Goal: Transaction & Acquisition: Obtain resource

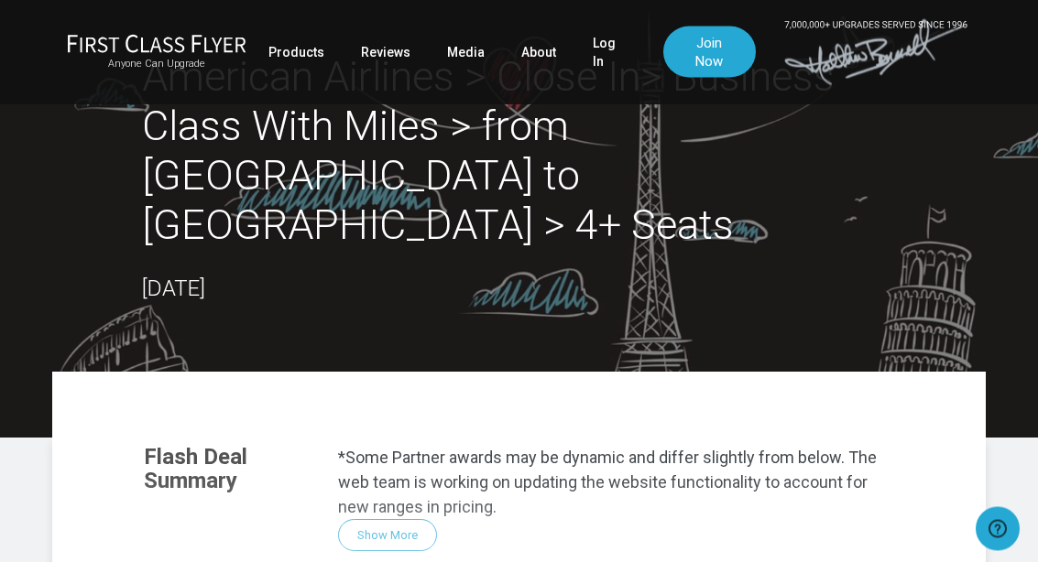
scroll to position [32, 0]
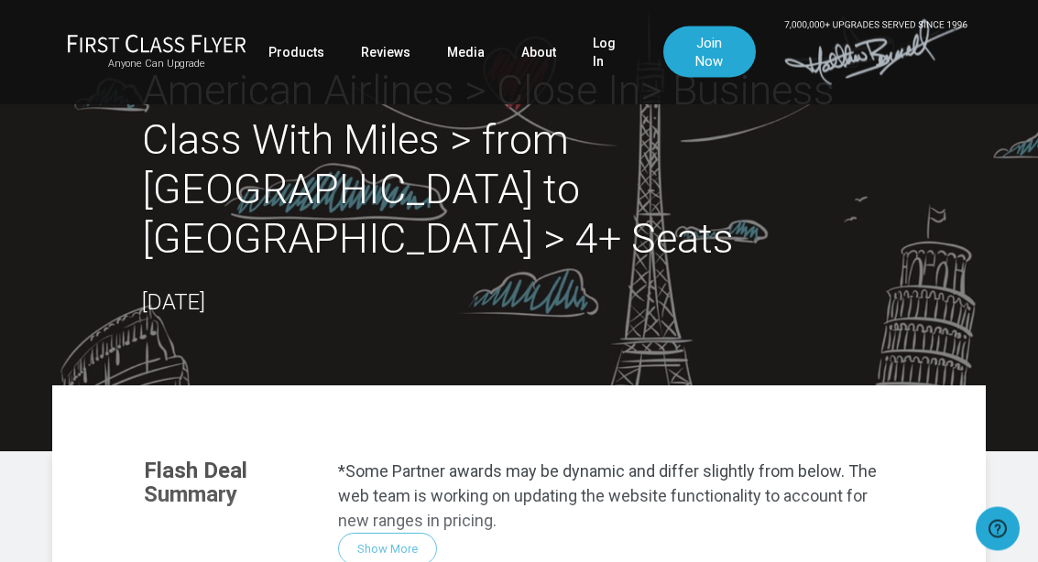
click at [921, 260] on div "American Airlines > Close In> Business Class With Miles > from Dallas to Rome >…" at bounding box center [536, 194] width 788 height 254
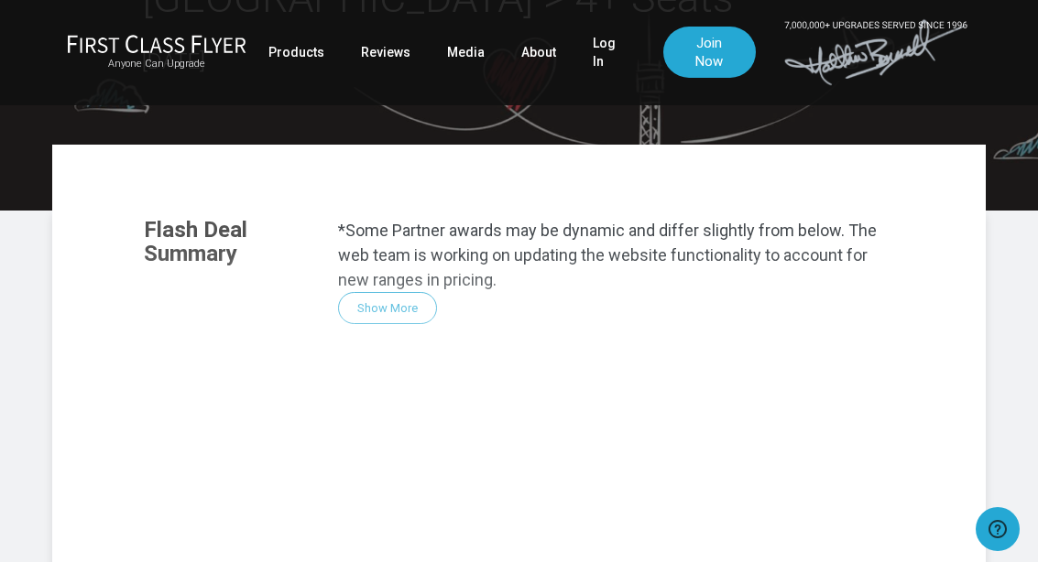
scroll to position [280, 0]
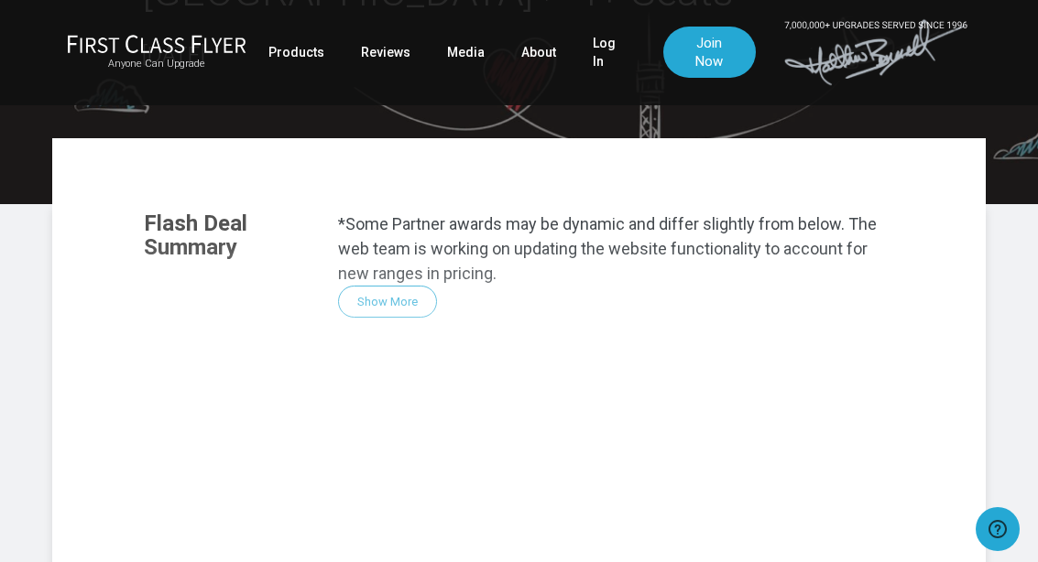
click at [393, 251] on div "Flash Deal Summary *Some Partner awards may be dynamic and differ slightly from…" at bounding box center [519, 461] width 788 height 536
click at [403, 253] on div "Flash Deal Summary *Some Partner awards may be dynamic and differ slightly from…" at bounding box center [519, 461] width 788 height 536
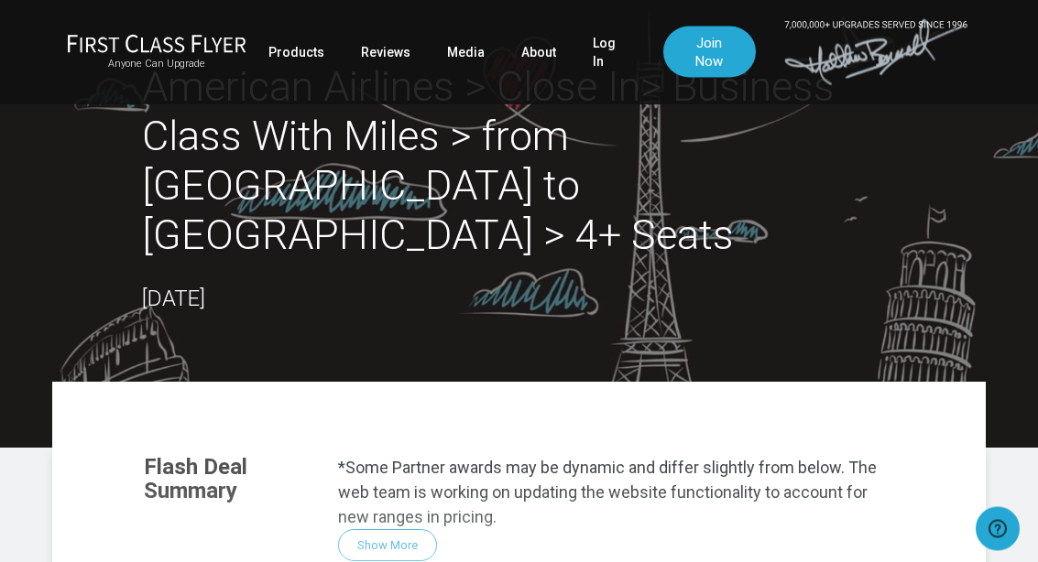
scroll to position [0, 0]
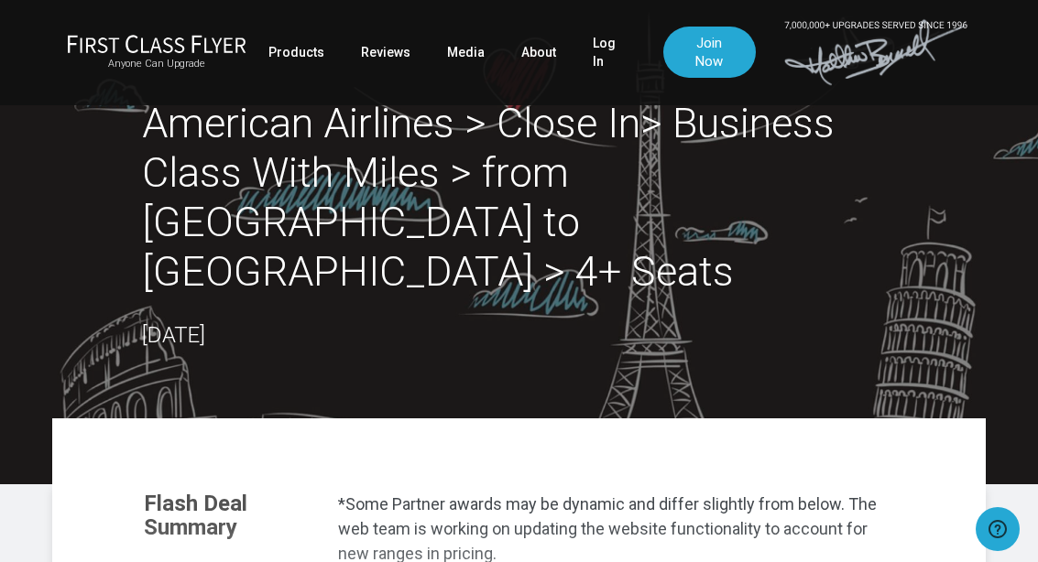
click at [593, 65] on link "Log In" at bounding box center [610, 52] width 34 height 51
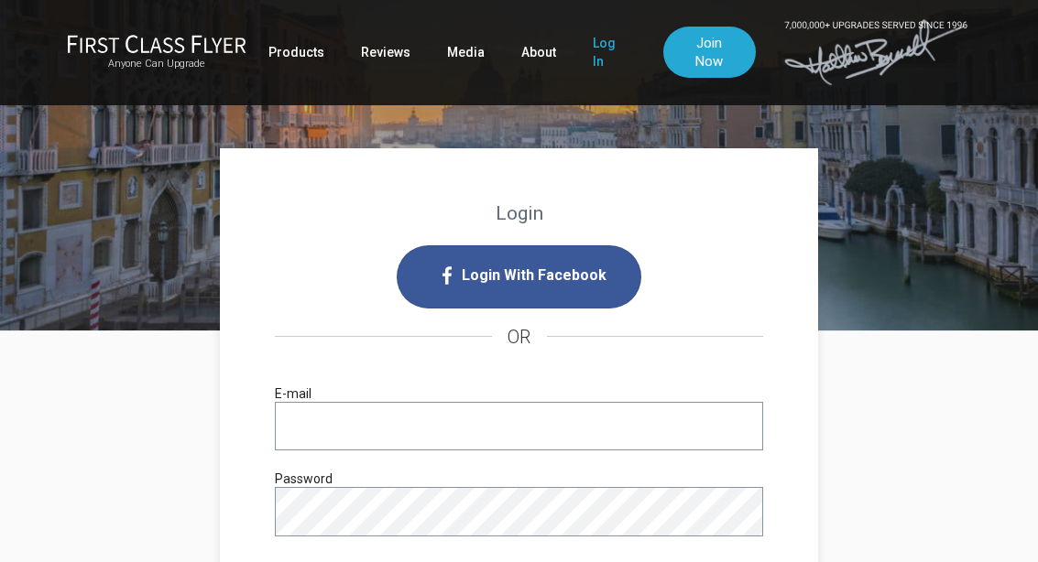
scroll to position [32, 0]
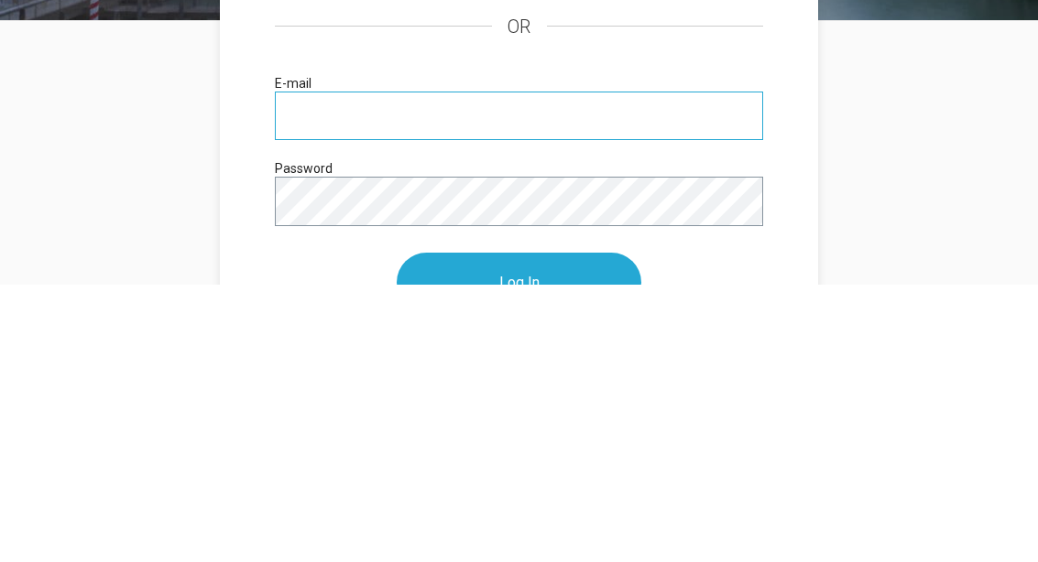
type input "johnathanho@hotmail.com"
click at [518, 531] on input "Log In" at bounding box center [519, 561] width 245 height 60
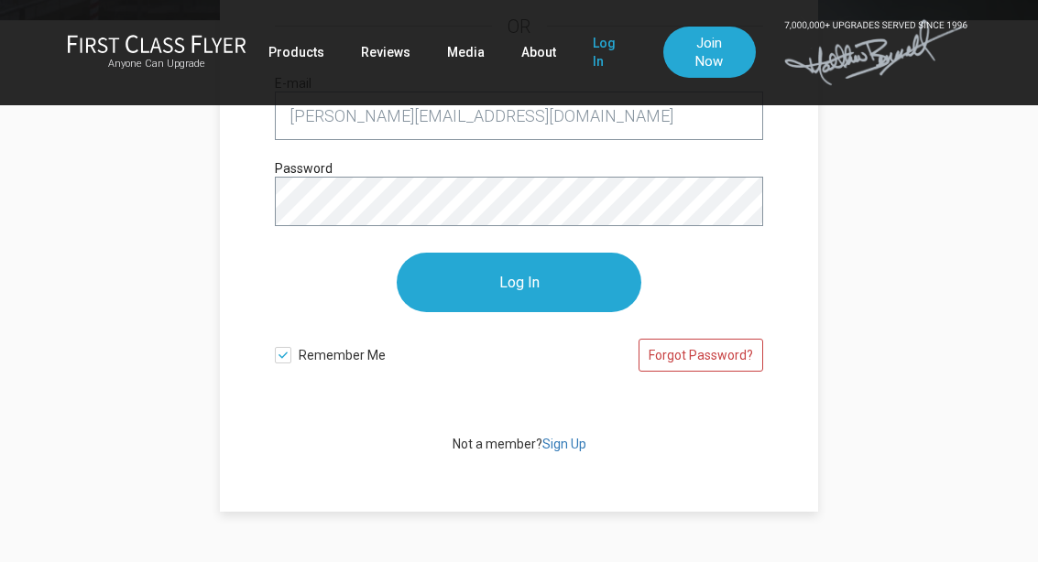
click at [429, 300] on input "Log In" at bounding box center [519, 283] width 245 height 60
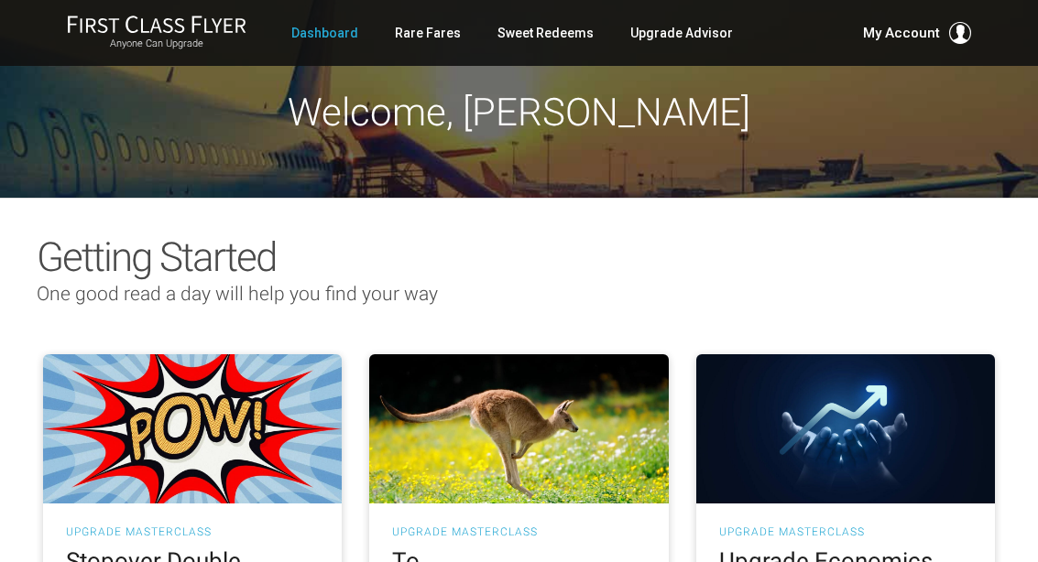
click at [411, 27] on link "Rare Fares" at bounding box center [428, 32] width 66 height 33
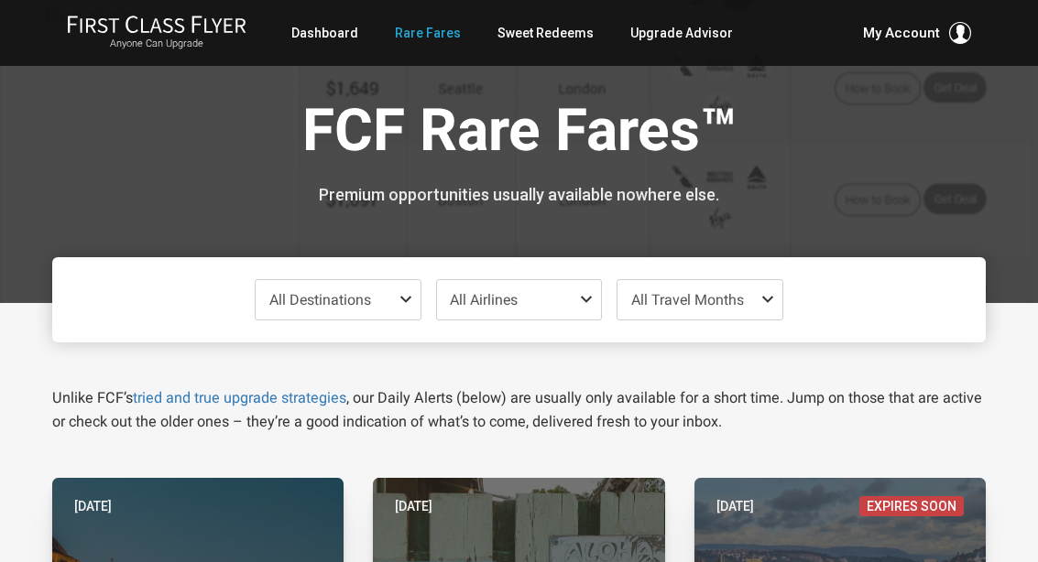
click at [404, 308] on span "All Destinations" at bounding box center [338, 299] width 165 height 39
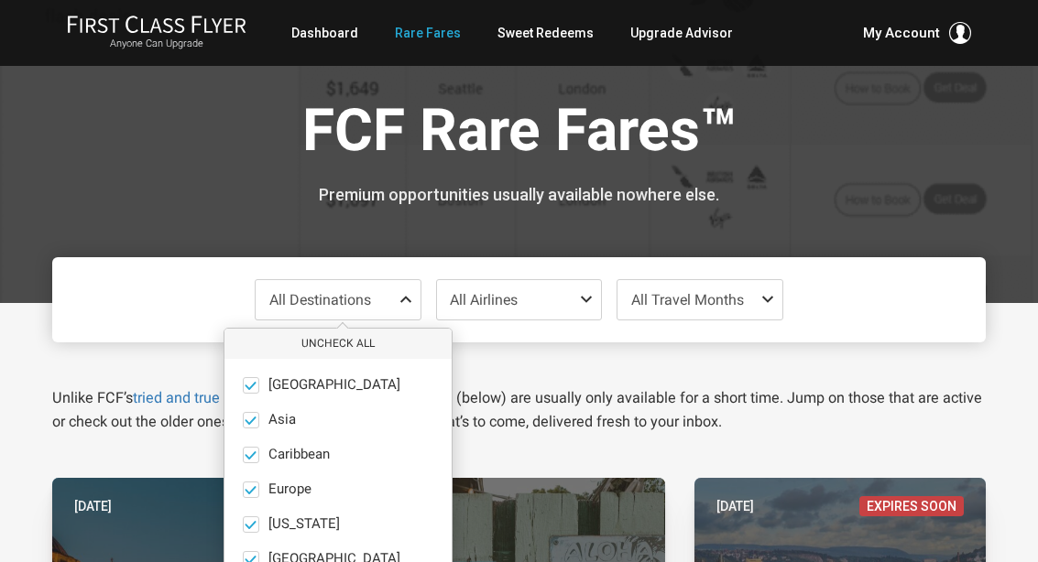
click at [259, 381] on label "Africa only" at bounding box center [337, 385] width 227 height 16
click at [0, 0] on input "Africa only" at bounding box center [0, 0] width 0 height 0
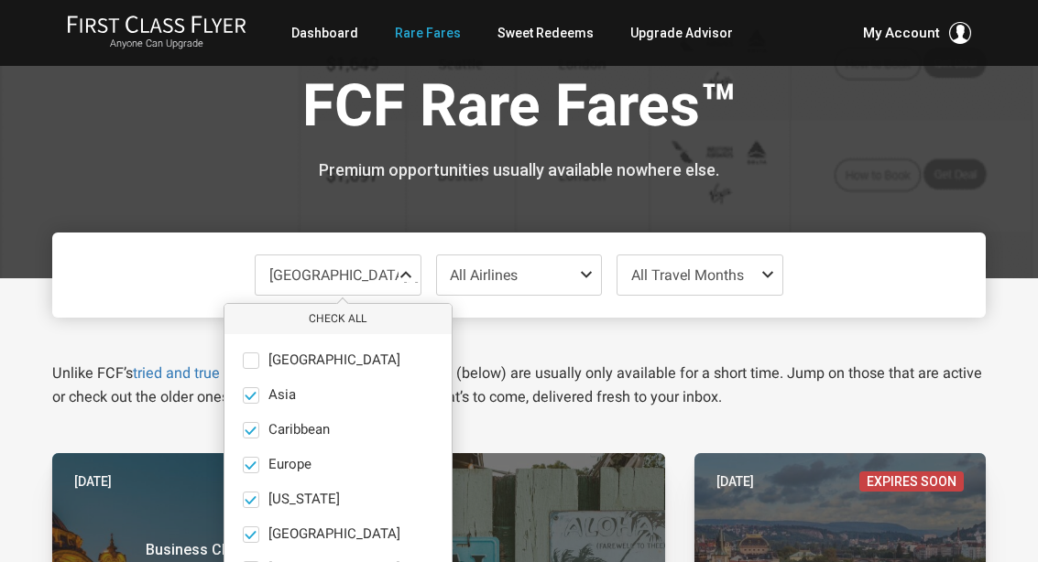
click at [249, 360] on span at bounding box center [251, 361] width 16 height 16
click at [0, 0] on input "Africa only" at bounding box center [0, 0] width 0 height 0
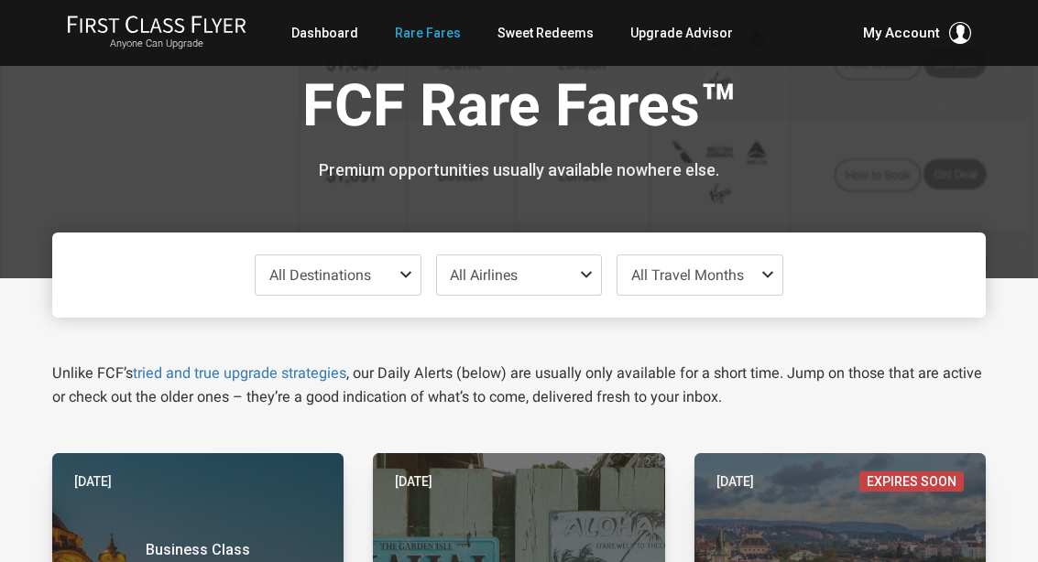
click at [941, 362] on p "Unlike FCF’s tried and true upgrade strategies , our Daily Alerts (below) are u…" at bounding box center [519, 386] width 934 height 48
click at [758, 286] on span "All Travel Months" at bounding box center [699, 275] width 165 height 39
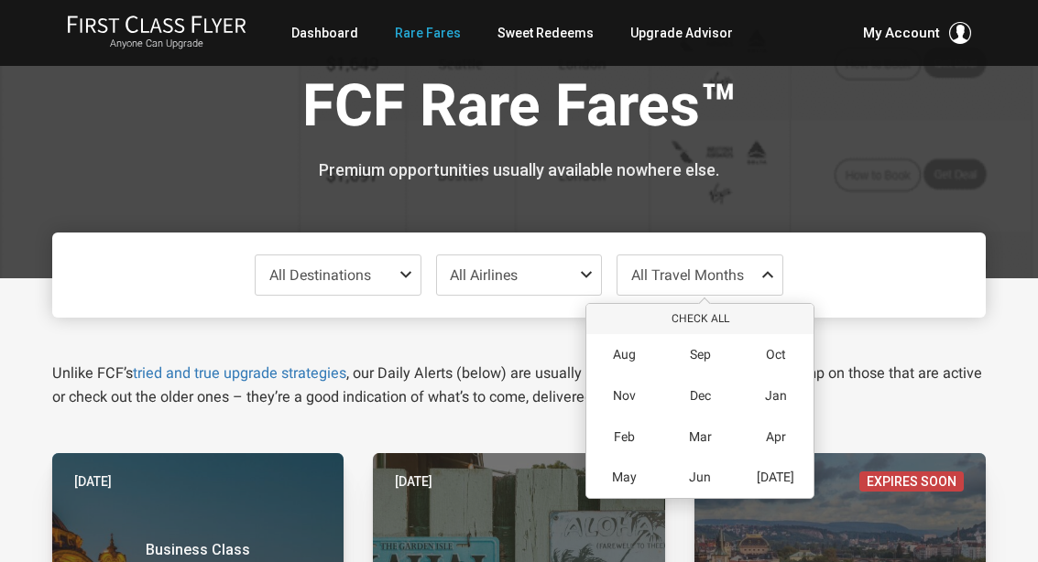
click at [635, 475] on span "May" at bounding box center [624, 478] width 25 height 16
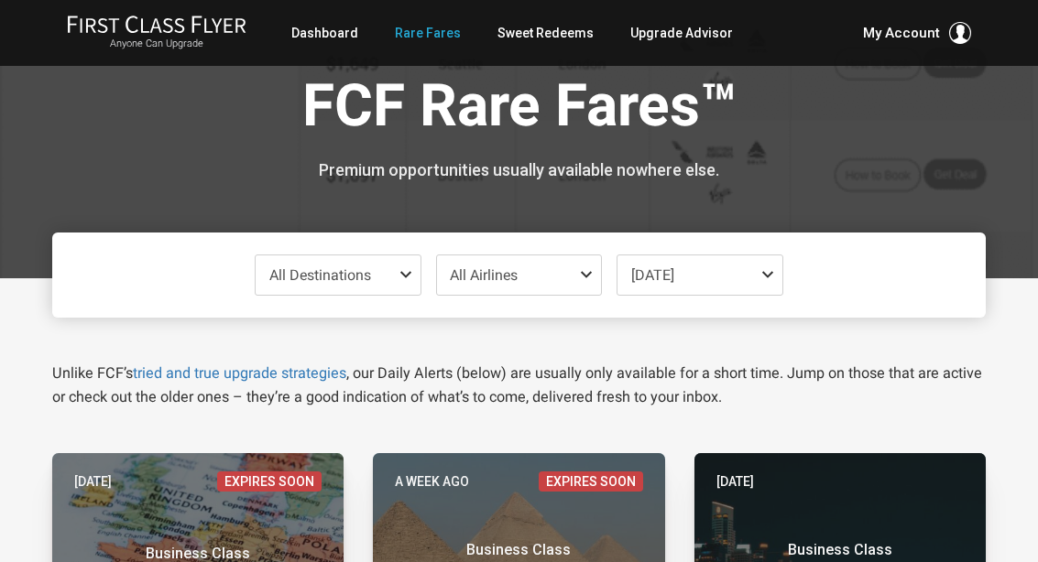
click at [38, 371] on div "Unlike FCF’s tried and true upgrade strategies , our Daily Alerts (below) are u…" at bounding box center [519, 364] width 962 height 92
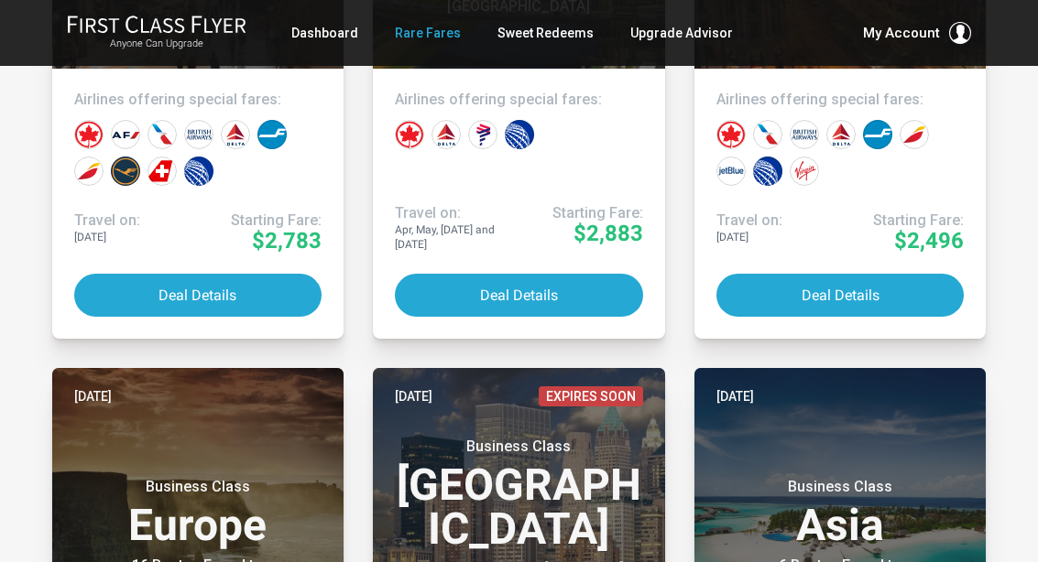
scroll to position [2515, 0]
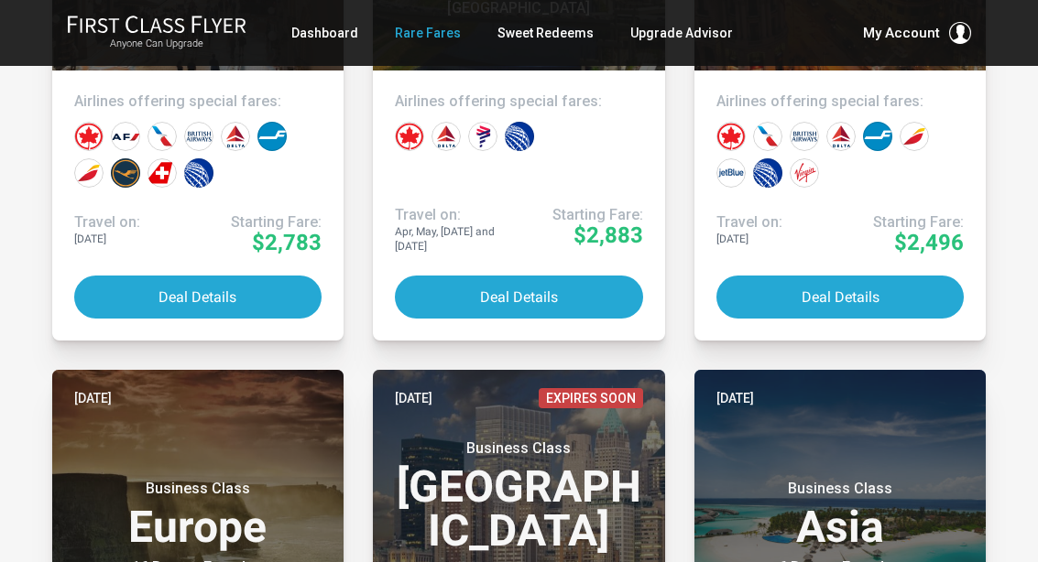
click at [332, 27] on link "Dashboard" at bounding box center [324, 32] width 67 height 33
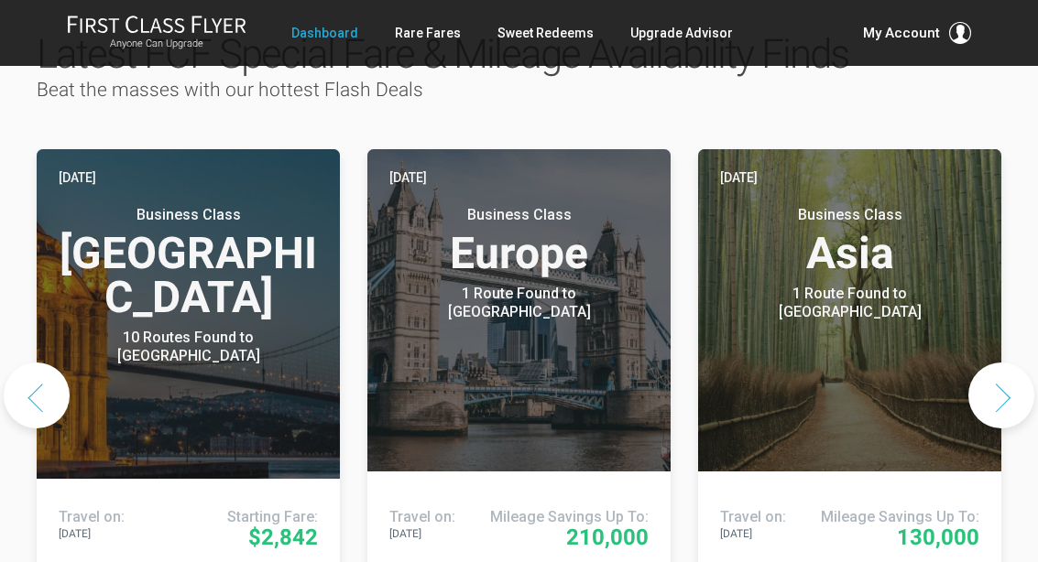
scroll to position [1004, 0]
click at [975, 364] on button "Next slide" at bounding box center [1001, 397] width 66 height 66
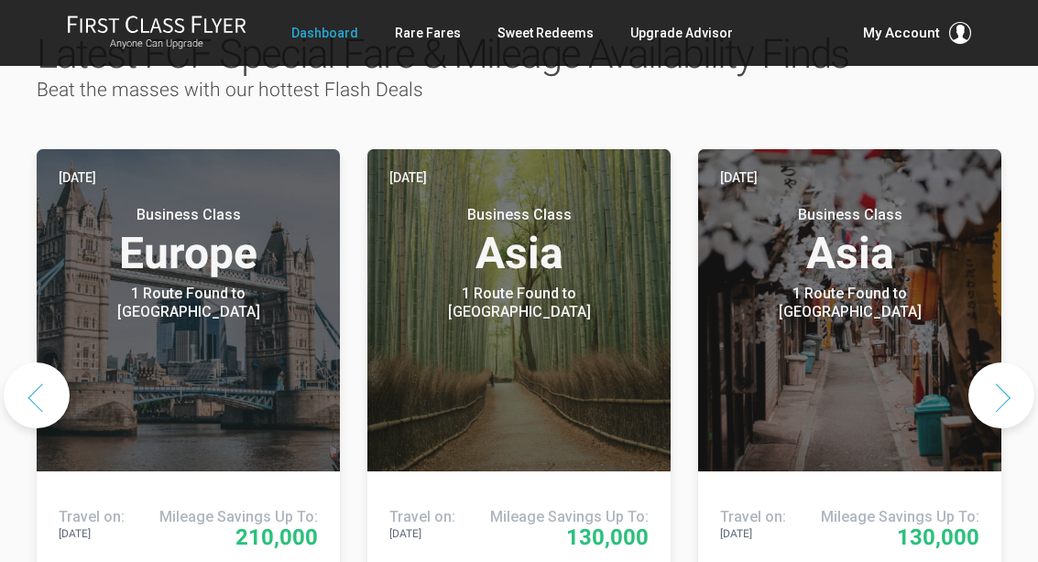
click at [991, 363] on button "Next slide" at bounding box center [1001, 396] width 66 height 66
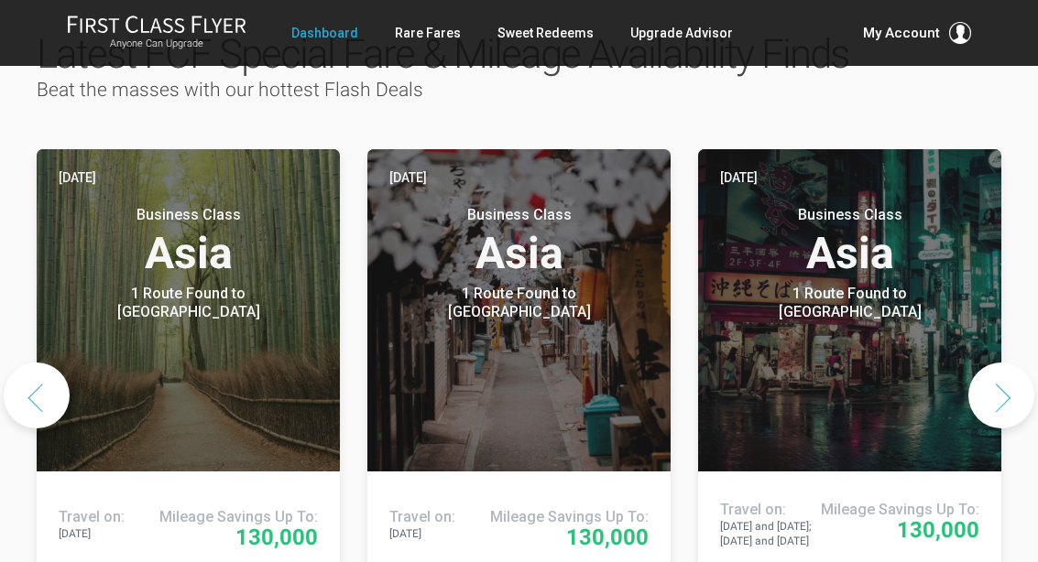
click at [994, 363] on button "Next slide" at bounding box center [1001, 396] width 66 height 66
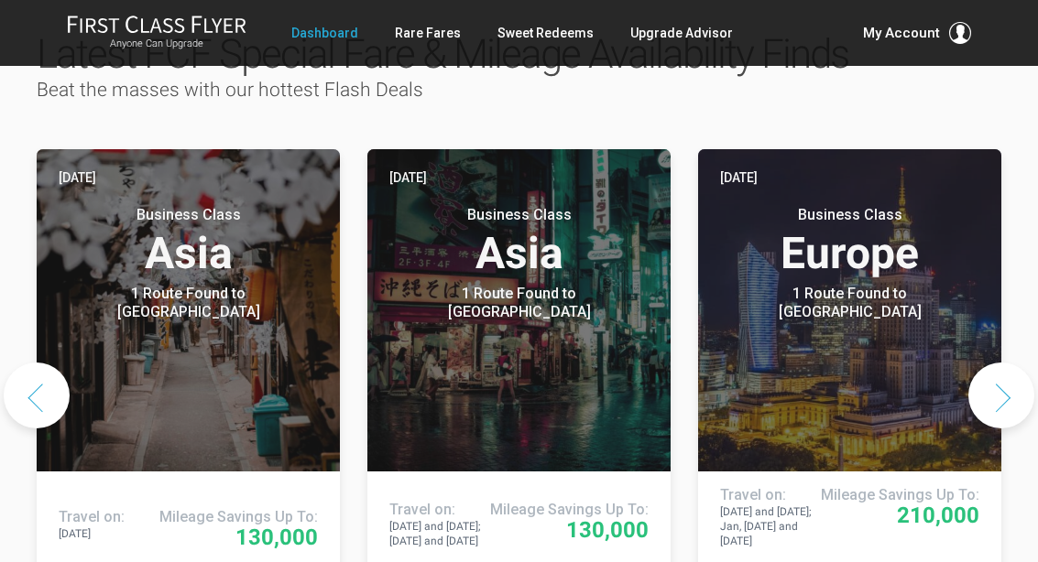
click at [991, 363] on button "Next slide" at bounding box center [1001, 396] width 66 height 66
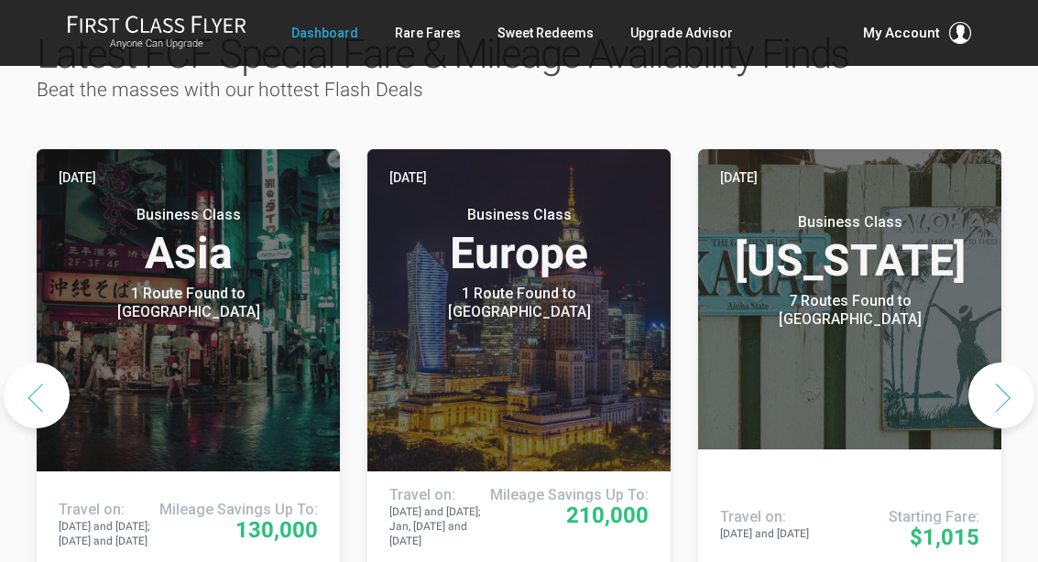
click at [990, 363] on button "Next slide" at bounding box center [1001, 396] width 66 height 66
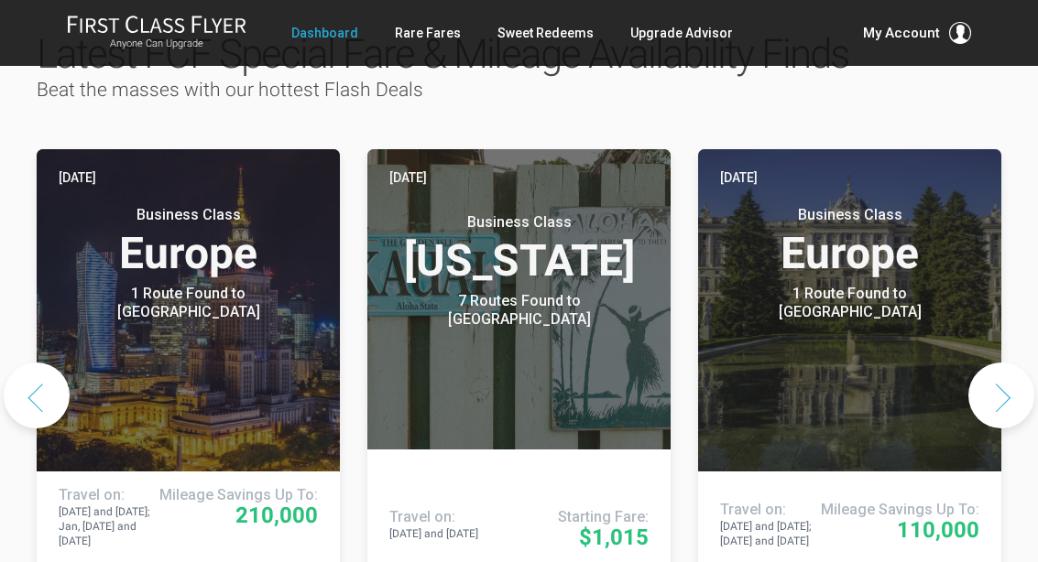
click at [993, 363] on button "Next slide" at bounding box center [1001, 396] width 66 height 66
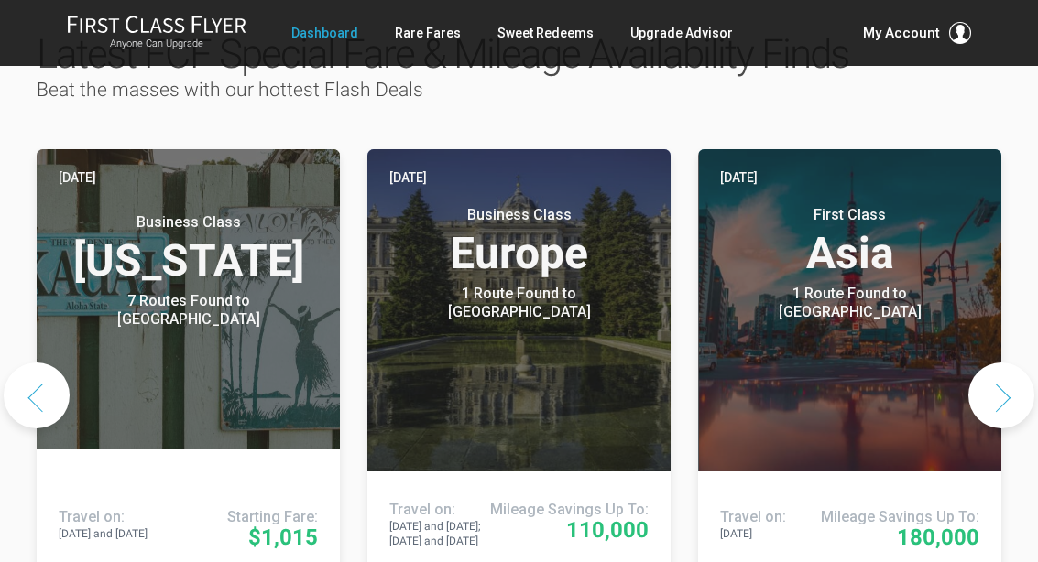
click at [989, 363] on button "Next slide" at bounding box center [1001, 396] width 66 height 66
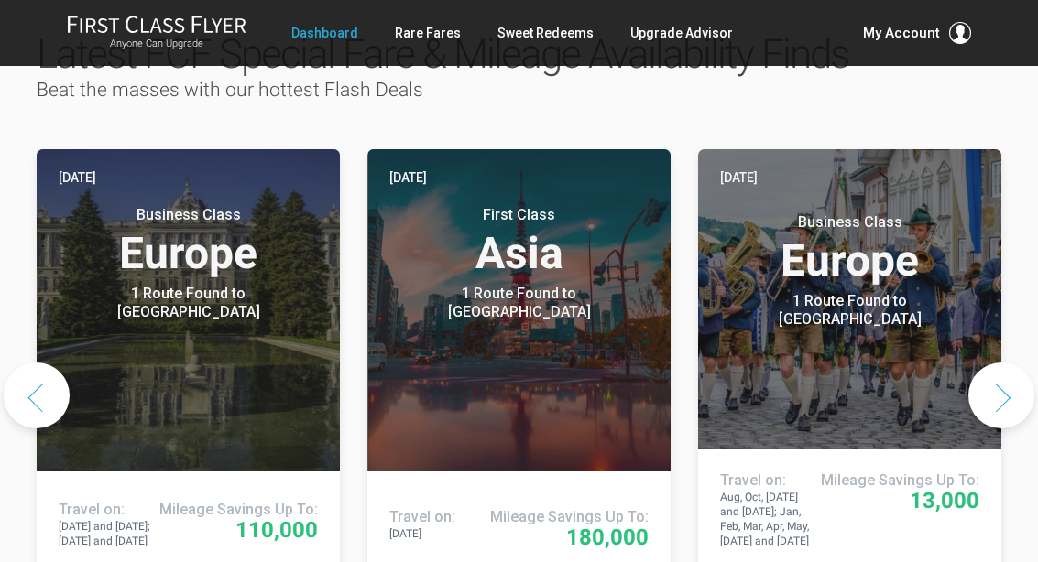
click at [991, 363] on button "Next slide" at bounding box center [1001, 396] width 66 height 66
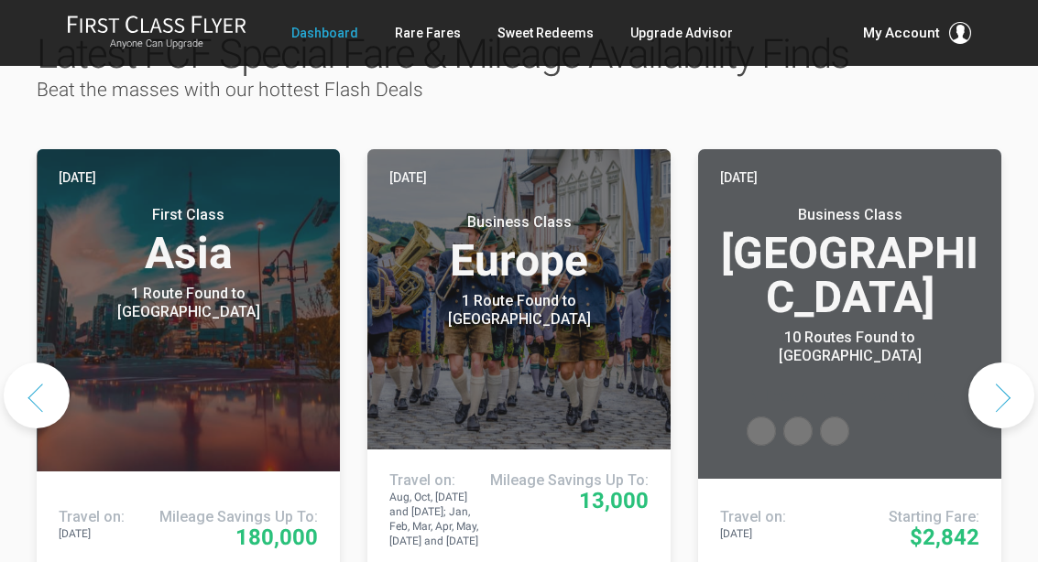
click at [1000, 363] on button "Next slide" at bounding box center [1001, 396] width 66 height 66
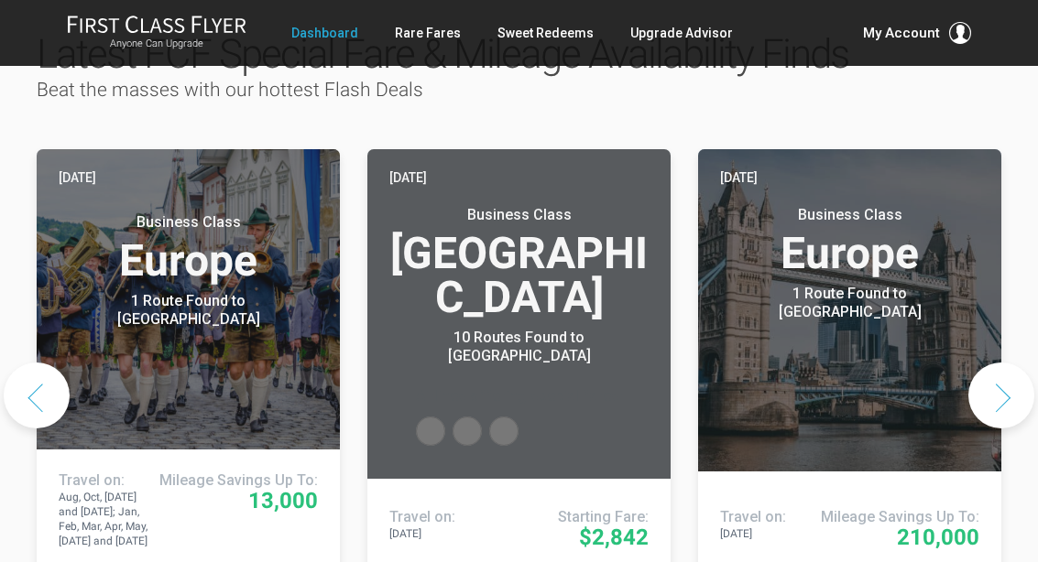
click at [1001, 363] on button "Next slide" at bounding box center [1001, 396] width 66 height 66
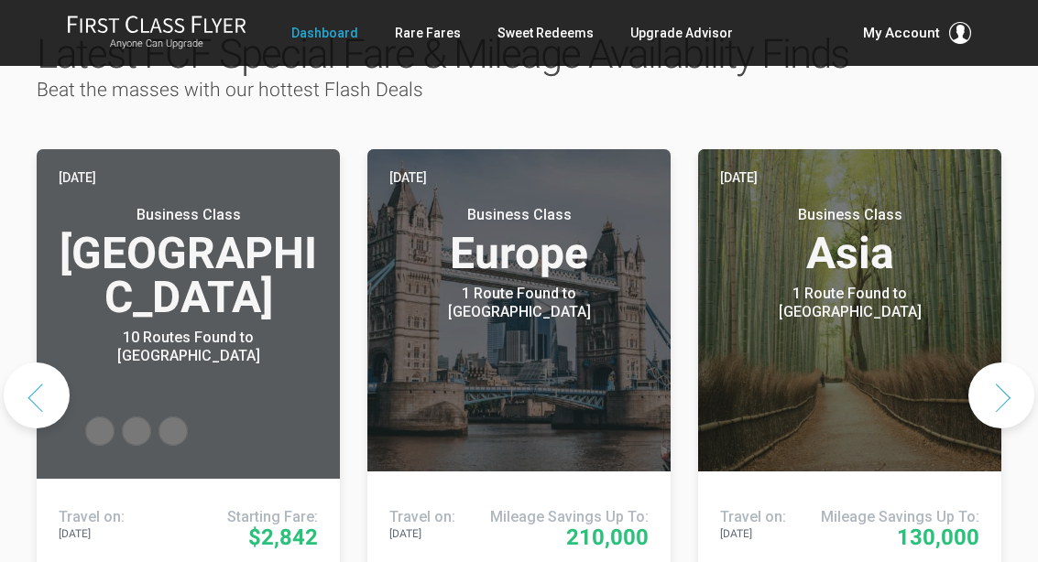
click at [1002, 363] on button "Next slide" at bounding box center [1001, 396] width 66 height 66
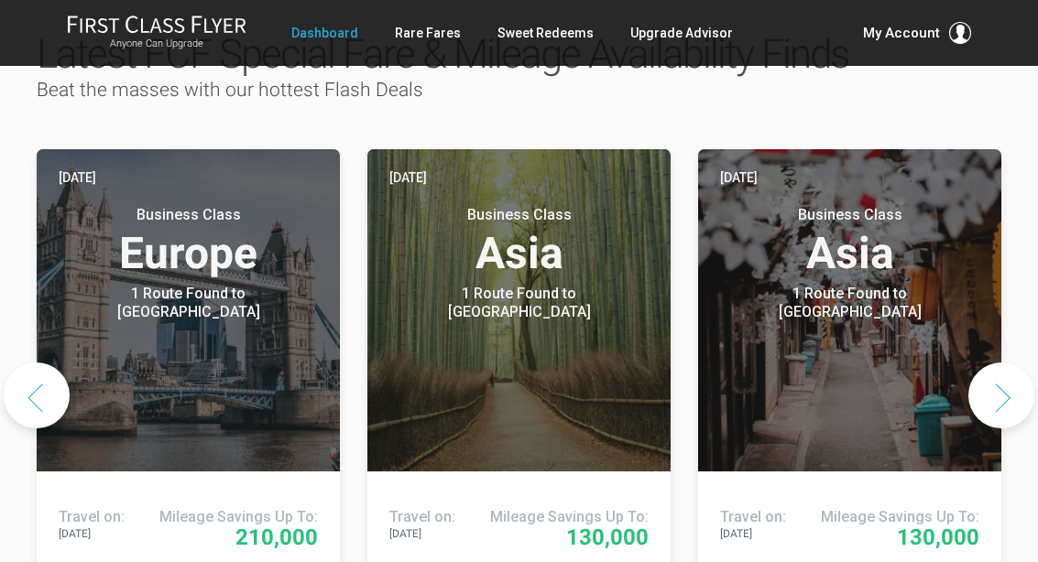
click at [998, 363] on button "Next slide" at bounding box center [1001, 396] width 66 height 66
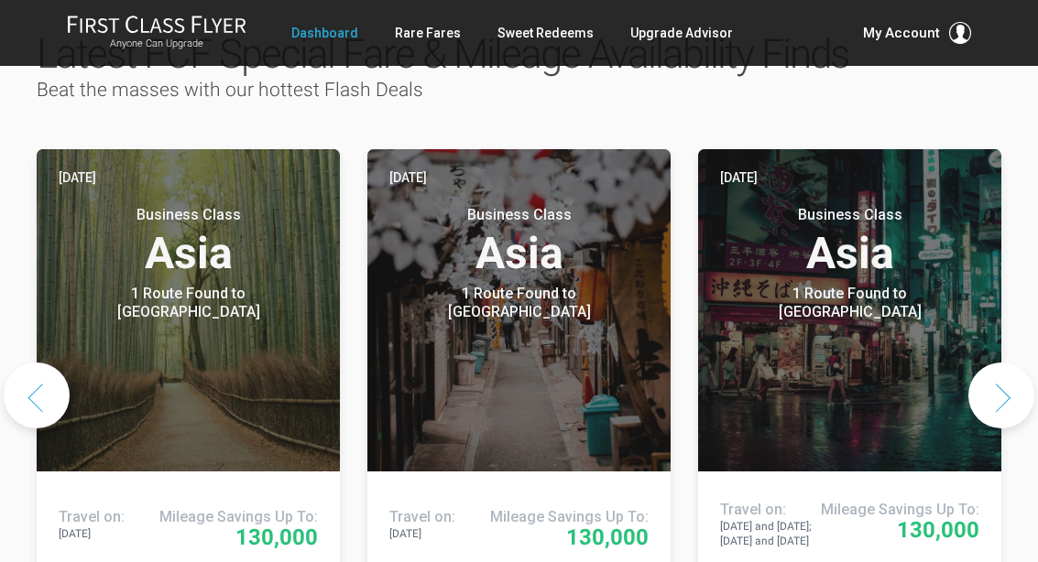
click at [991, 363] on button "Next slide" at bounding box center [1001, 396] width 66 height 66
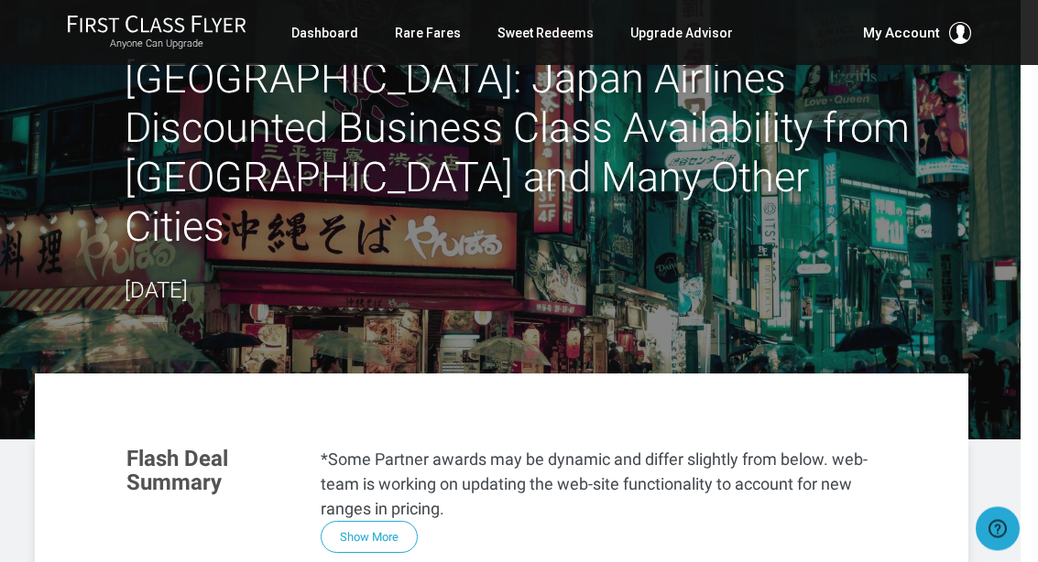
scroll to position [0, 17]
